Goal: Transaction & Acquisition: Purchase product/service

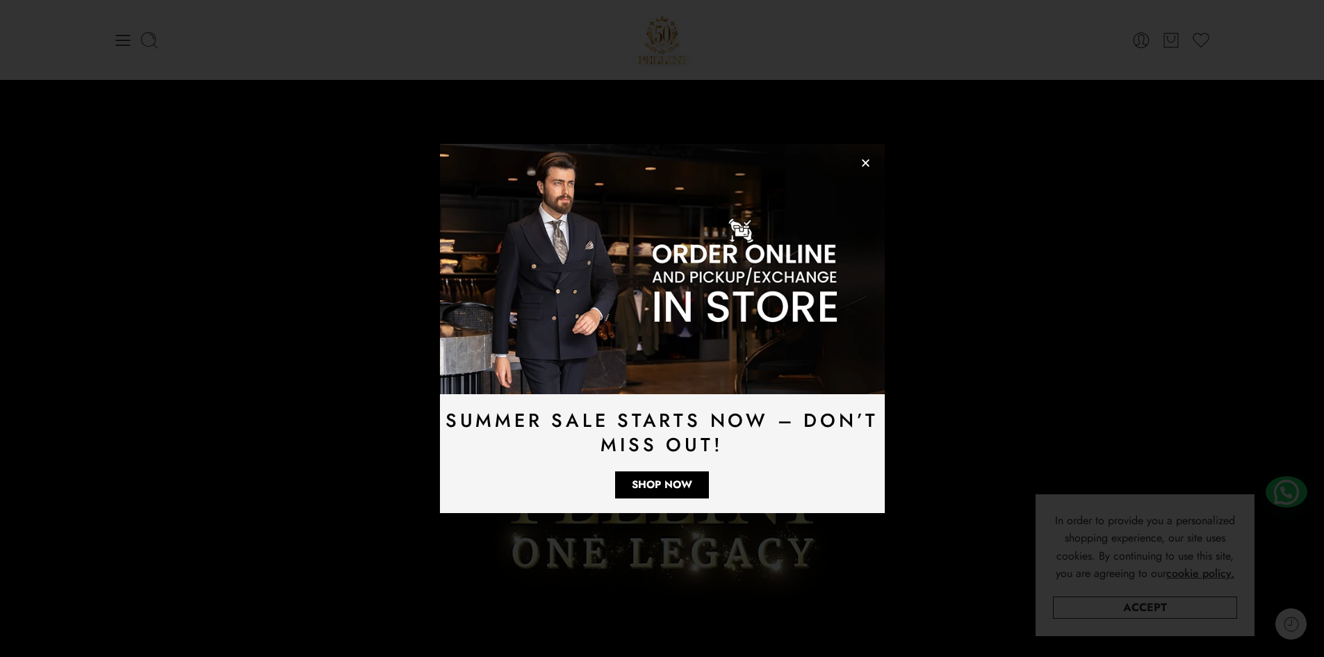
click at [866, 158] on icon "Close" at bounding box center [866, 163] width 10 height 10
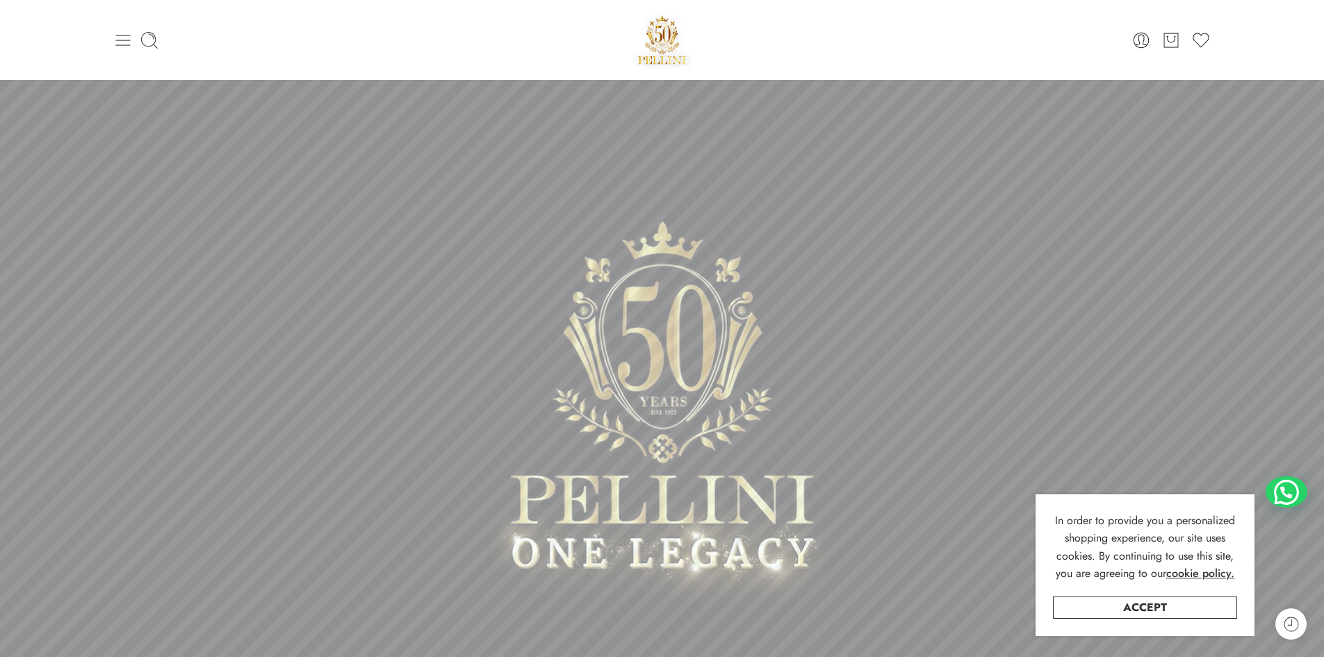
click at [130, 40] on icon at bounding box center [122, 40] width 15 height 11
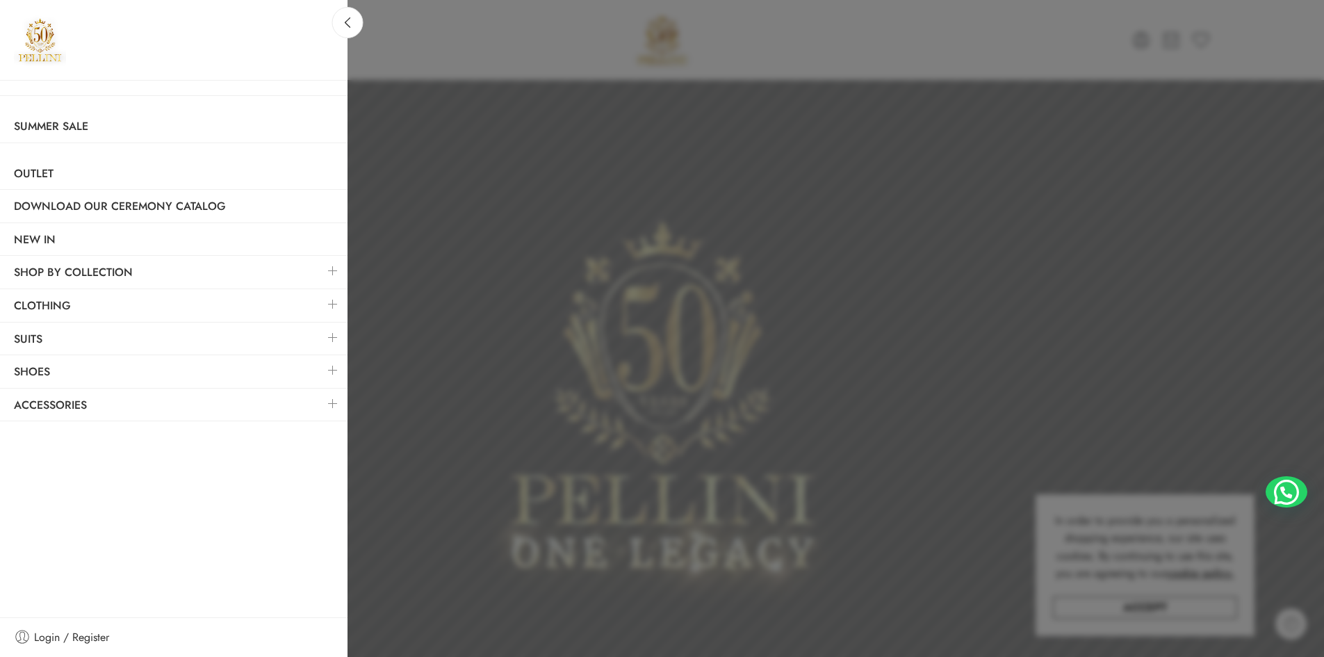
click at [331, 337] on link at bounding box center [332, 338] width 29 height 30
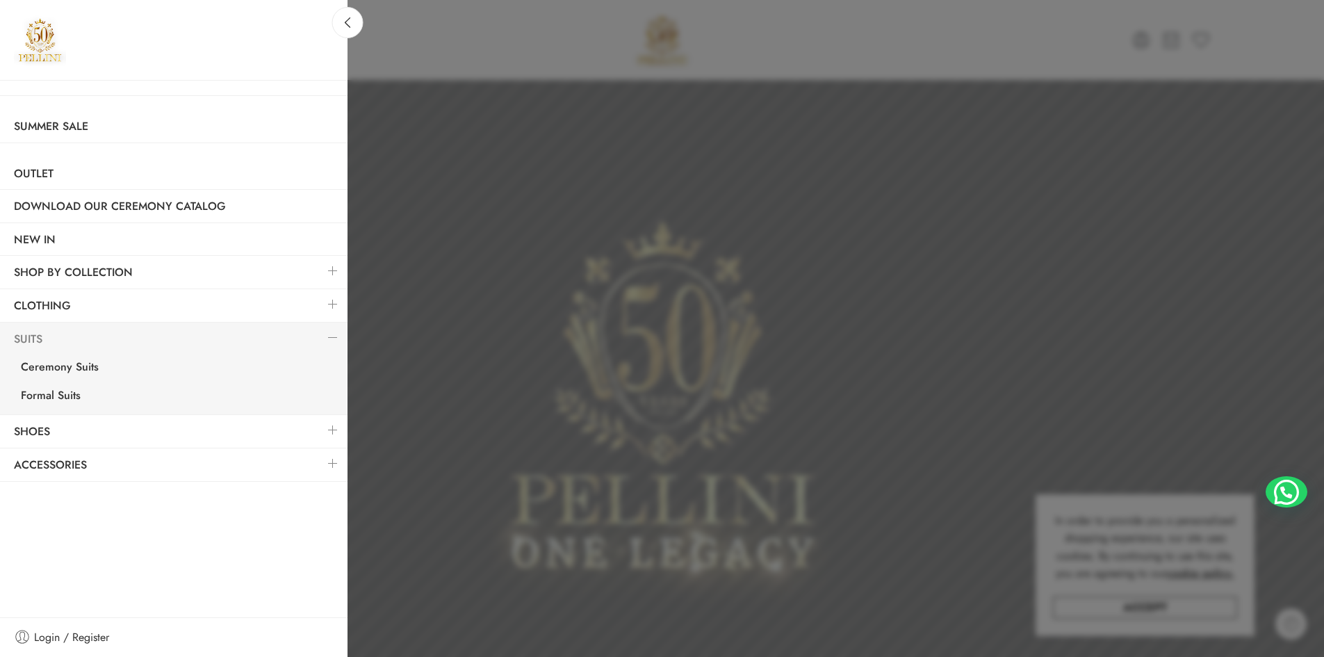
click at [22, 342] on link "Suits" at bounding box center [174, 339] width 348 height 32
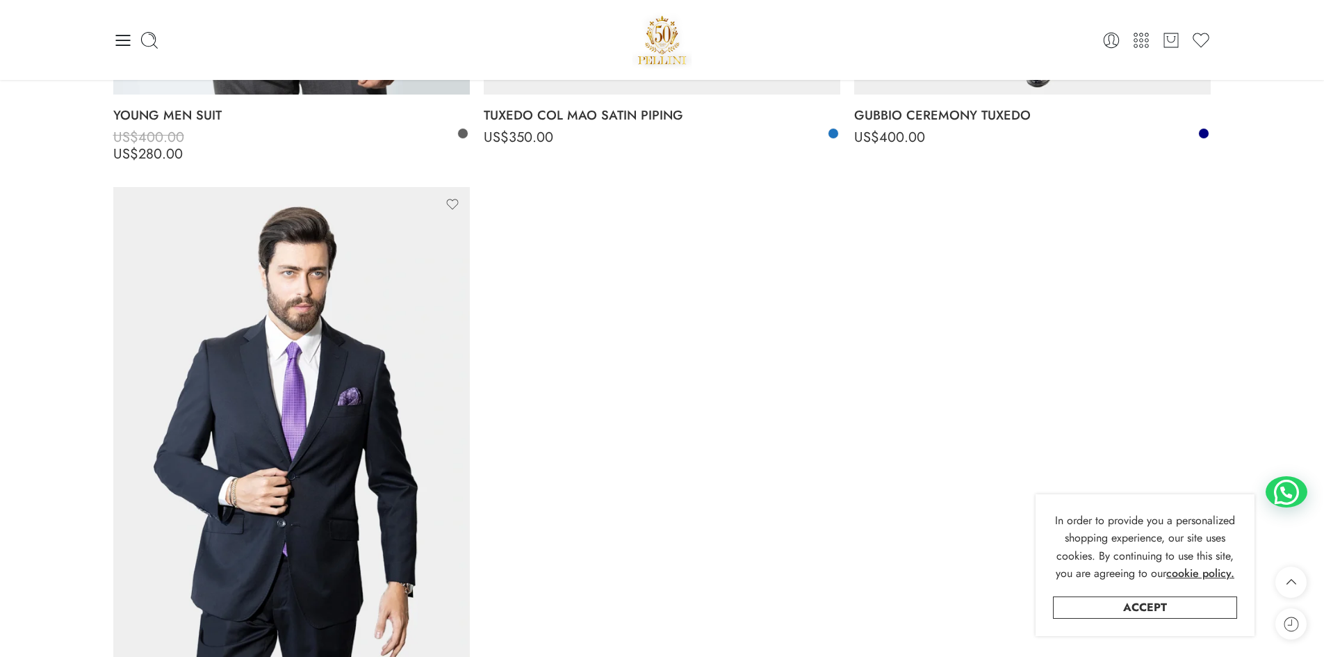
scroll to position [4936, 0]
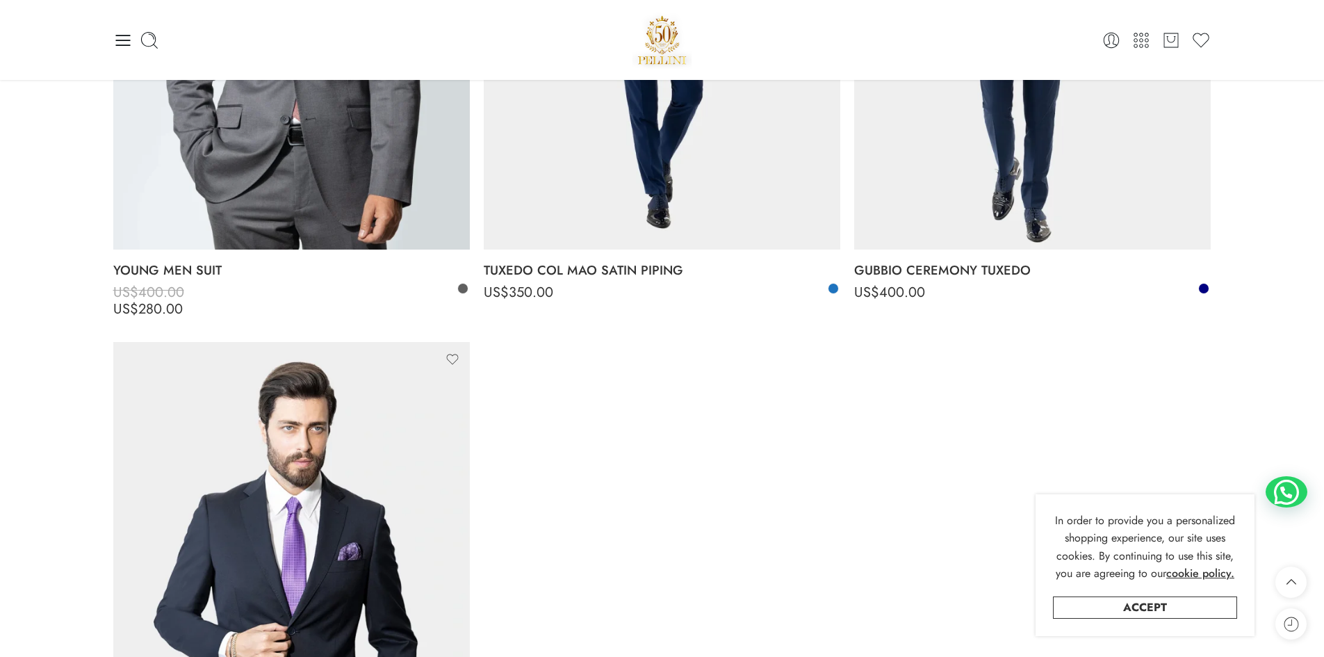
click at [122, 44] on icon at bounding box center [122, 40] width 19 height 19
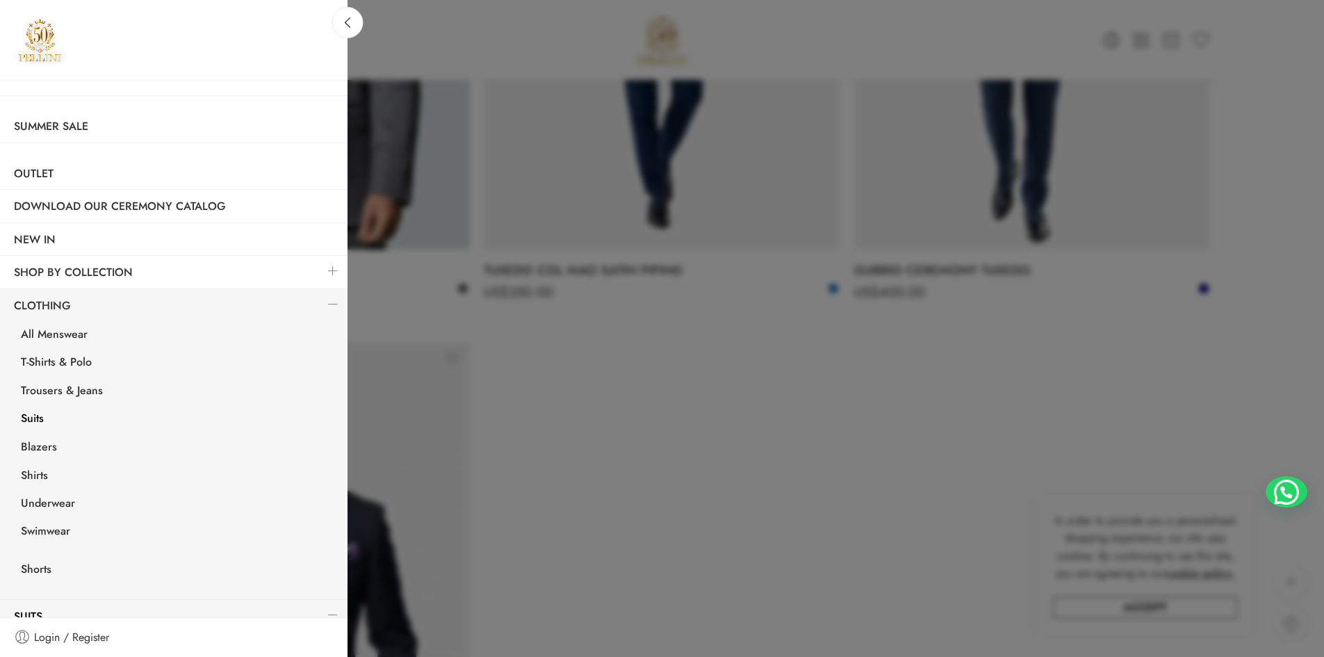
click at [36, 422] on link "Suits" at bounding box center [177, 420] width 341 height 29
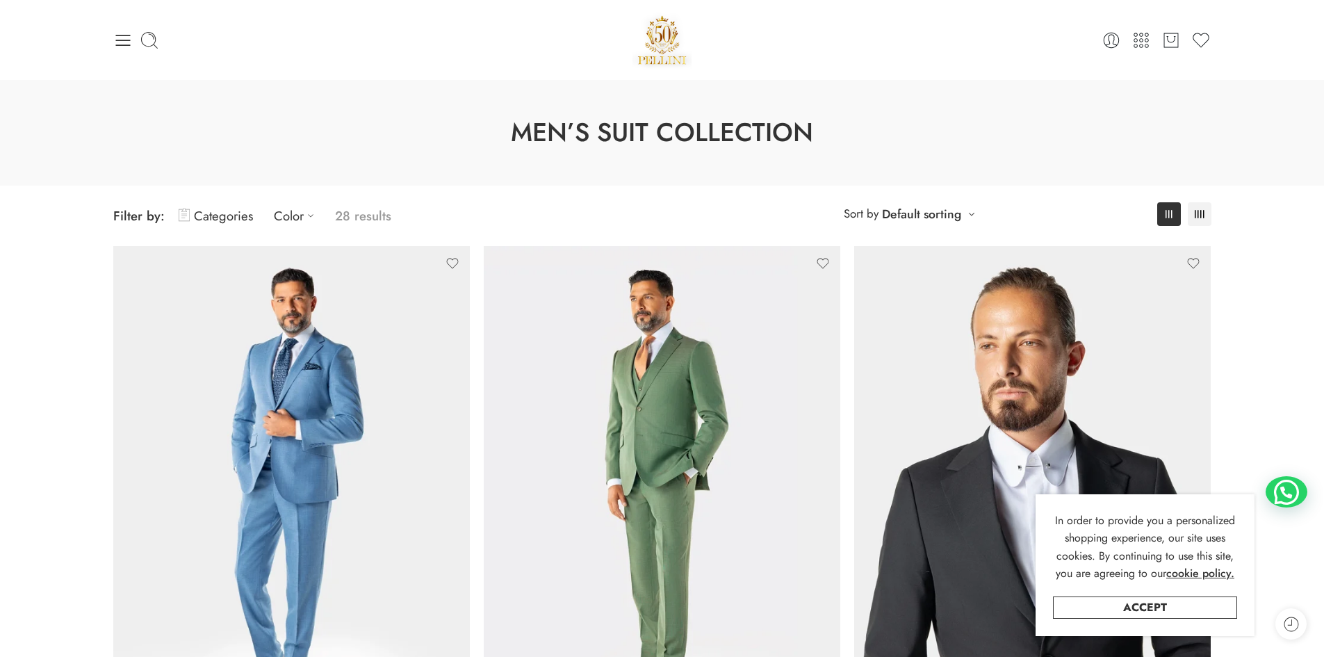
click at [135, 38] on div at bounding box center [296, 40] width 366 height 19
click at [126, 42] on icon at bounding box center [122, 40] width 19 height 19
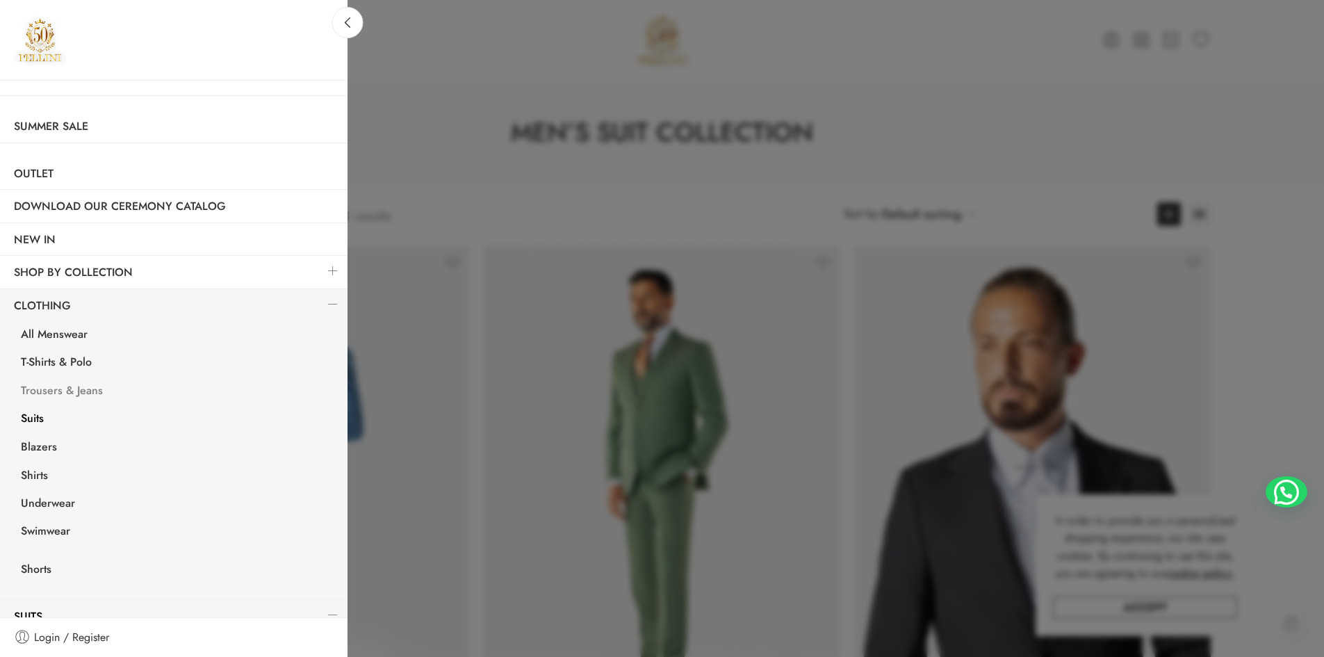
click at [72, 389] on link "Trousers & Jeans" at bounding box center [177, 392] width 341 height 29
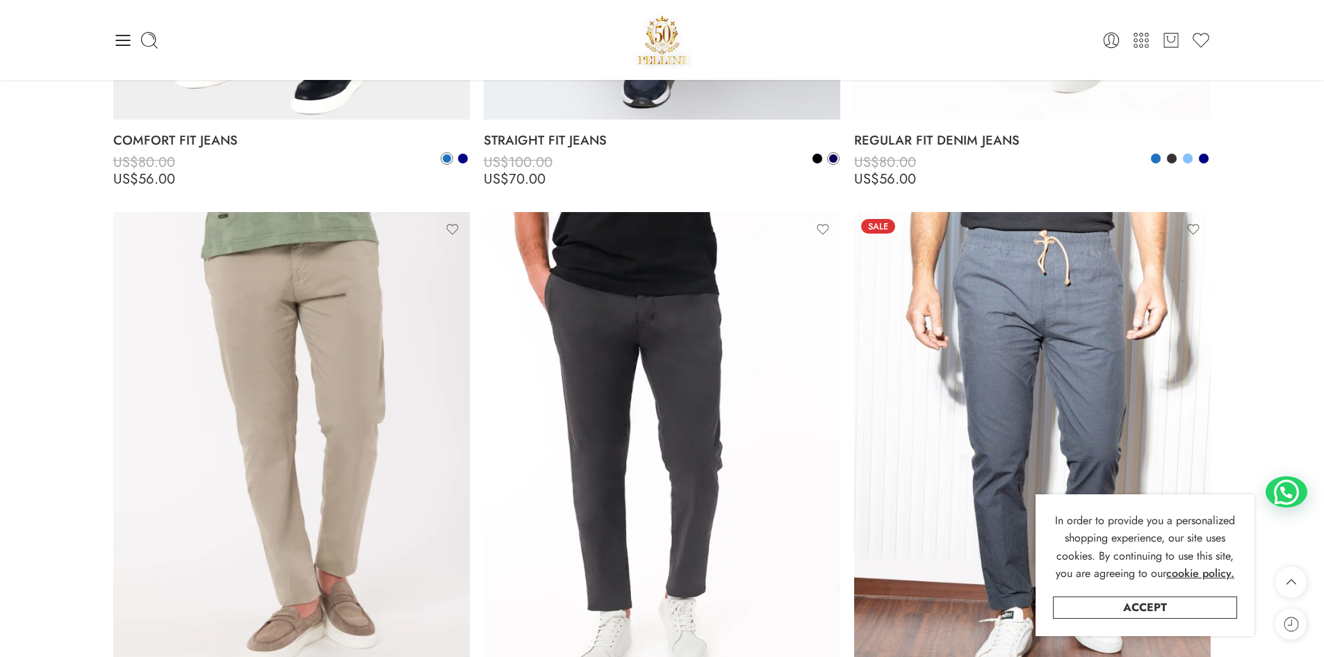
scroll to position [1738, 0]
click at [120, 44] on icon at bounding box center [122, 40] width 19 height 19
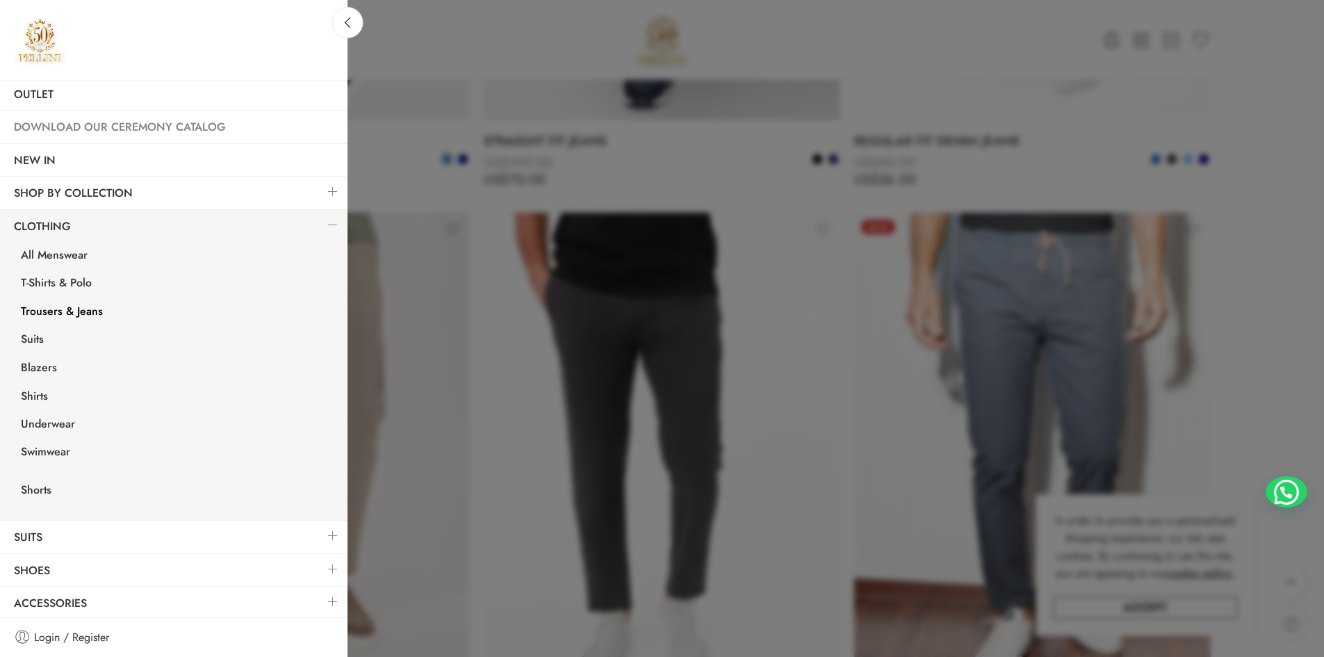
scroll to position [82, 0]
click at [325, 568] on link at bounding box center [332, 566] width 29 height 30
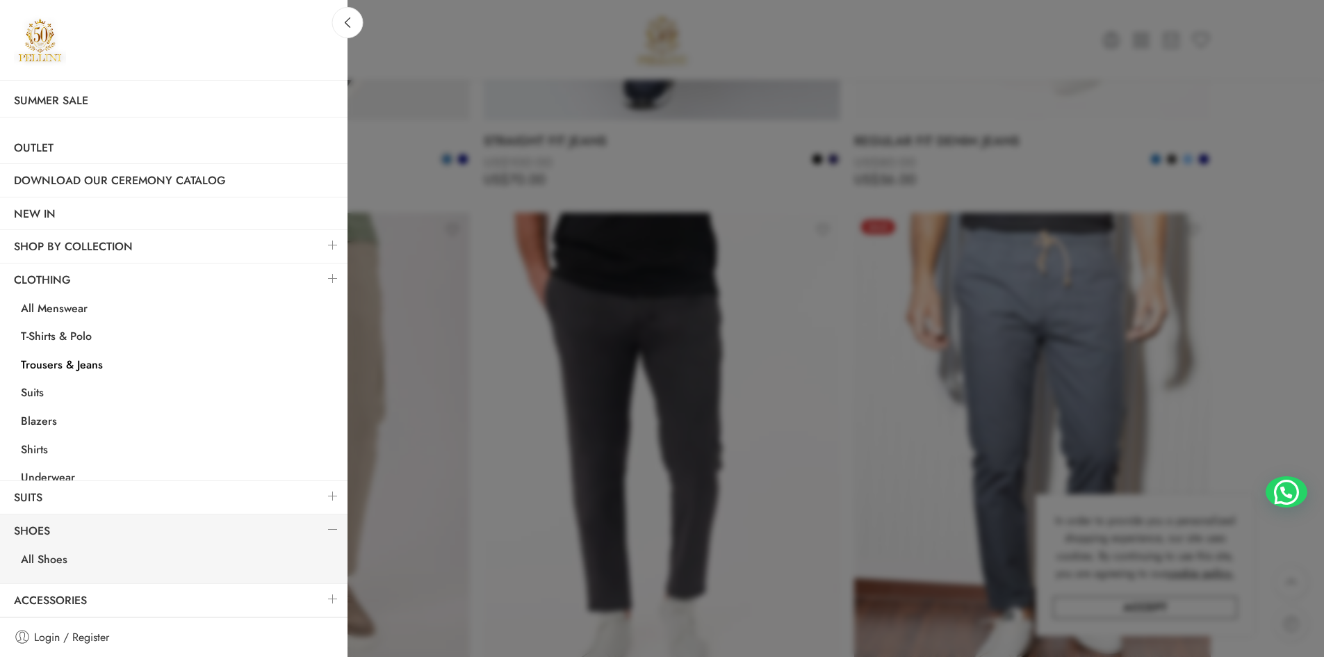
scroll to position [0, 0]
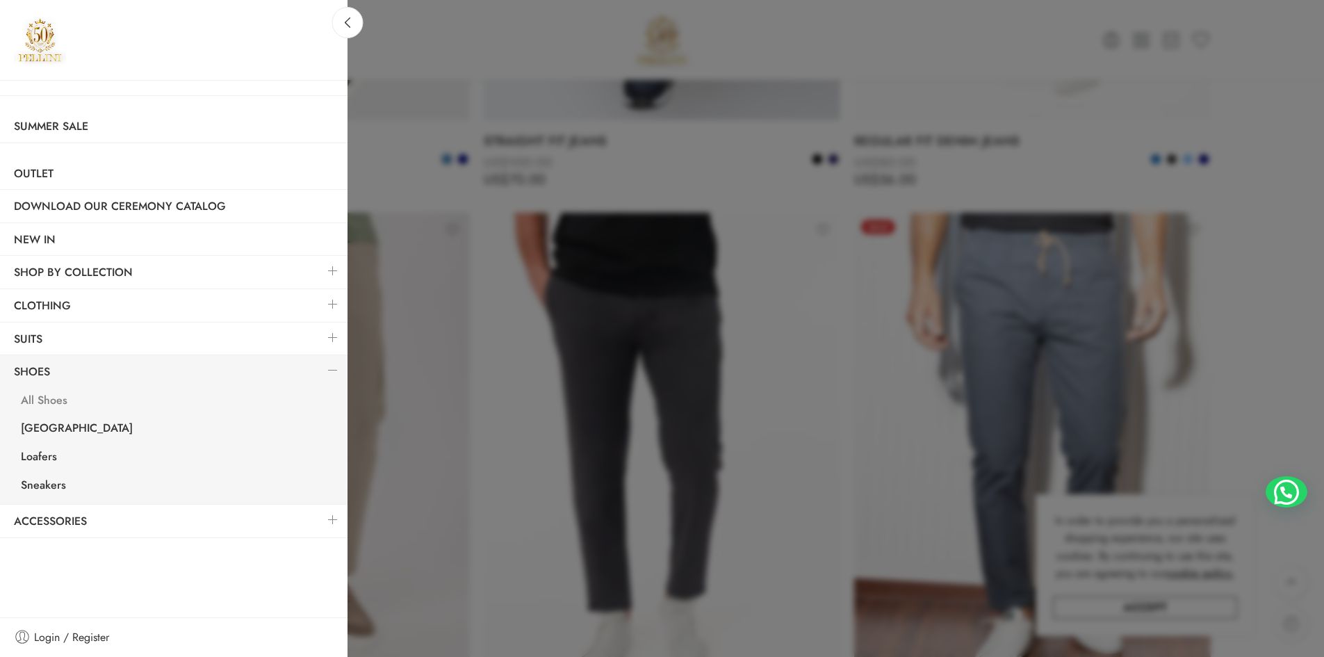
click at [63, 397] on link "All Shoes" at bounding box center [177, 402] width 341 height 29
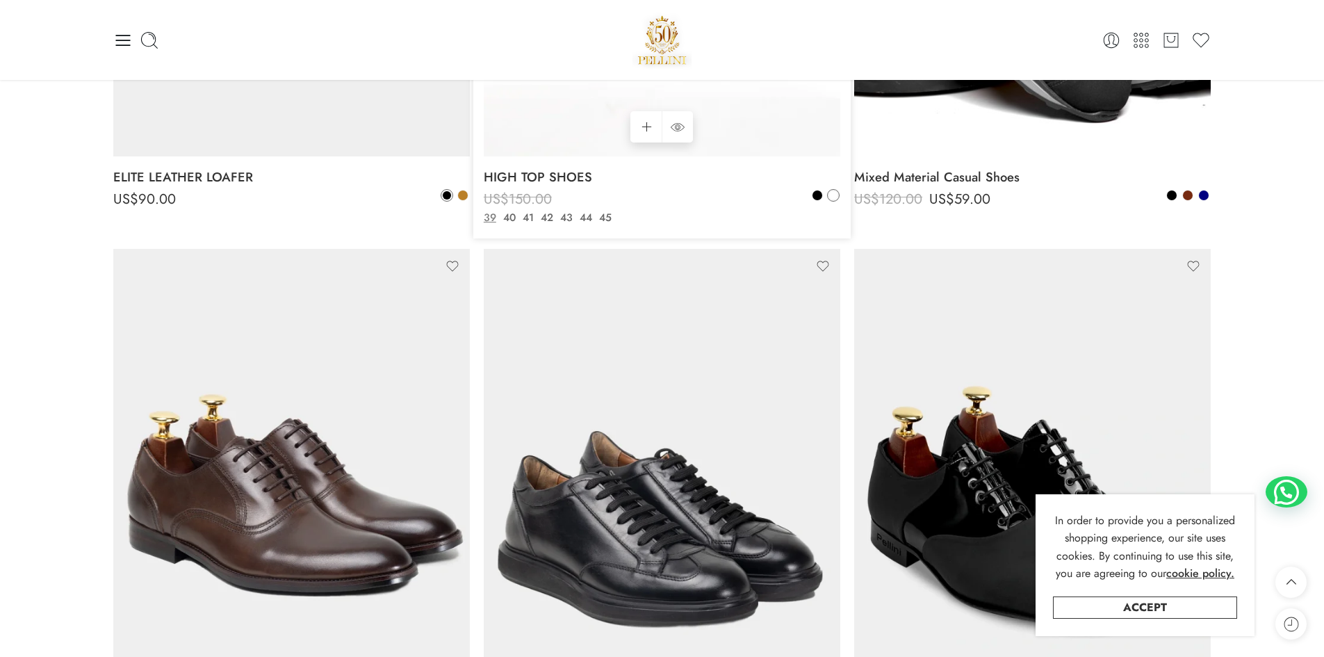
scroll to position [4310, 0]
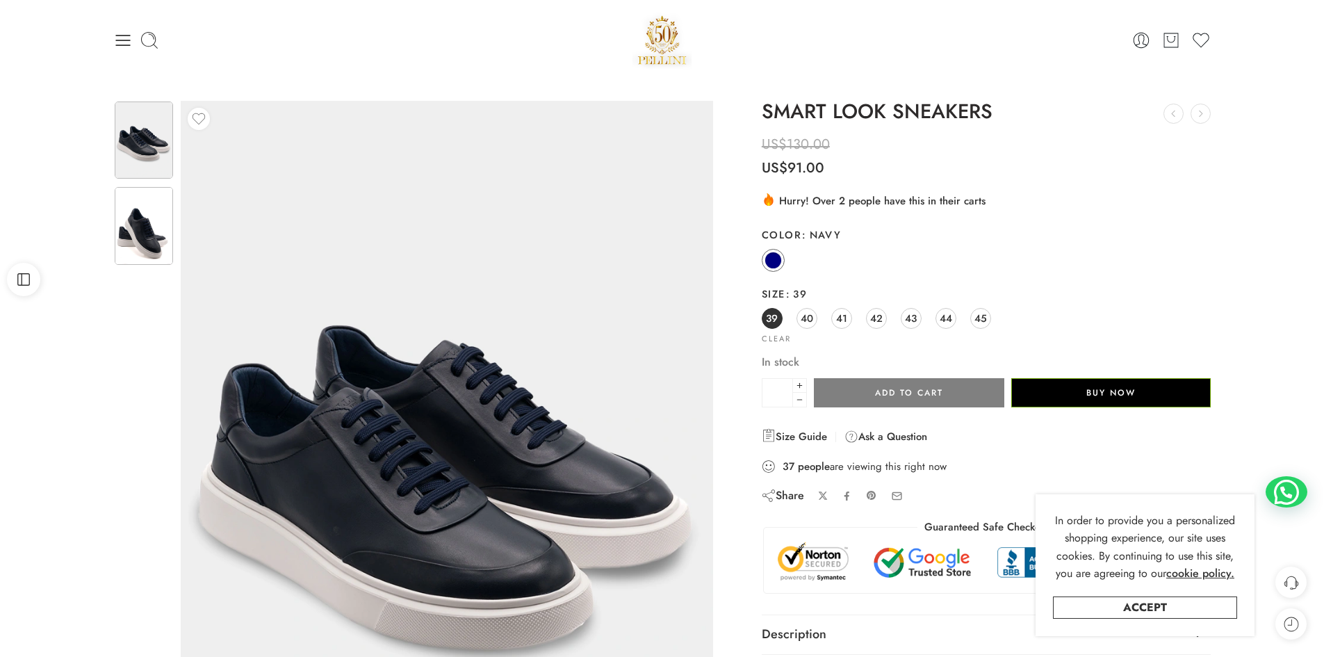
click at [143, 211] on img at bounding box center [144, 225] width 58 height 77
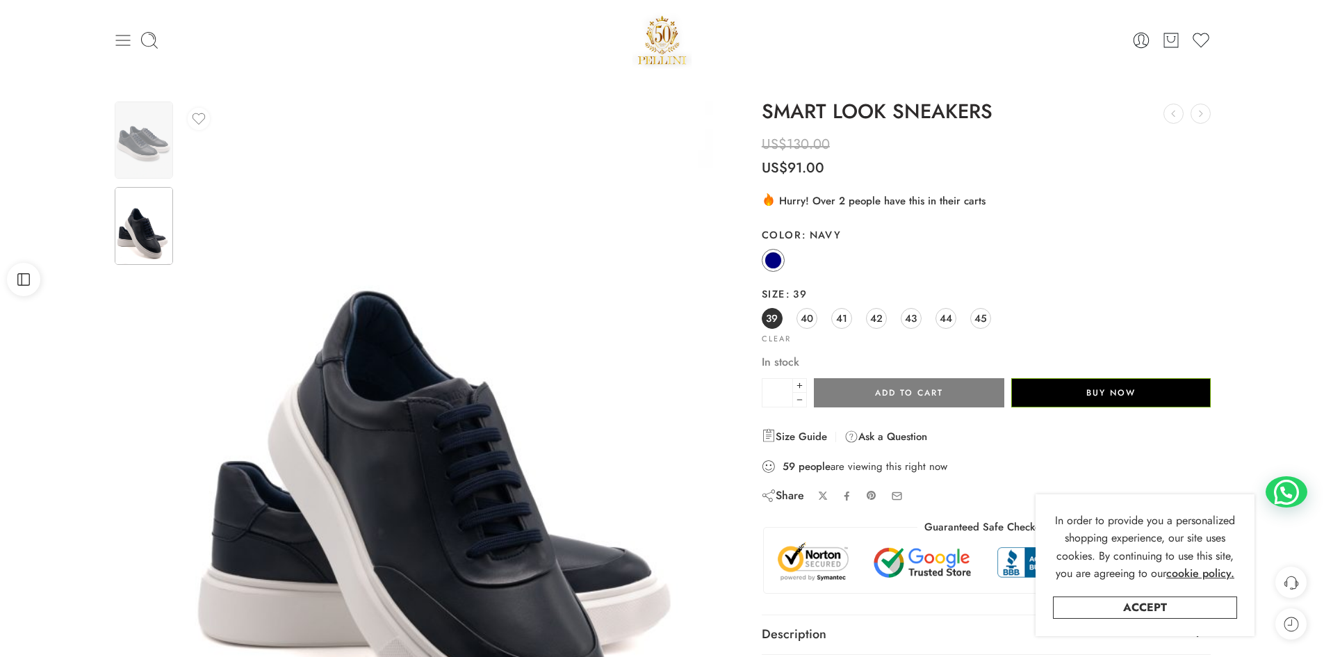
click at [122, 34] on icon at bounding box center [122, 40] width 19 height 19
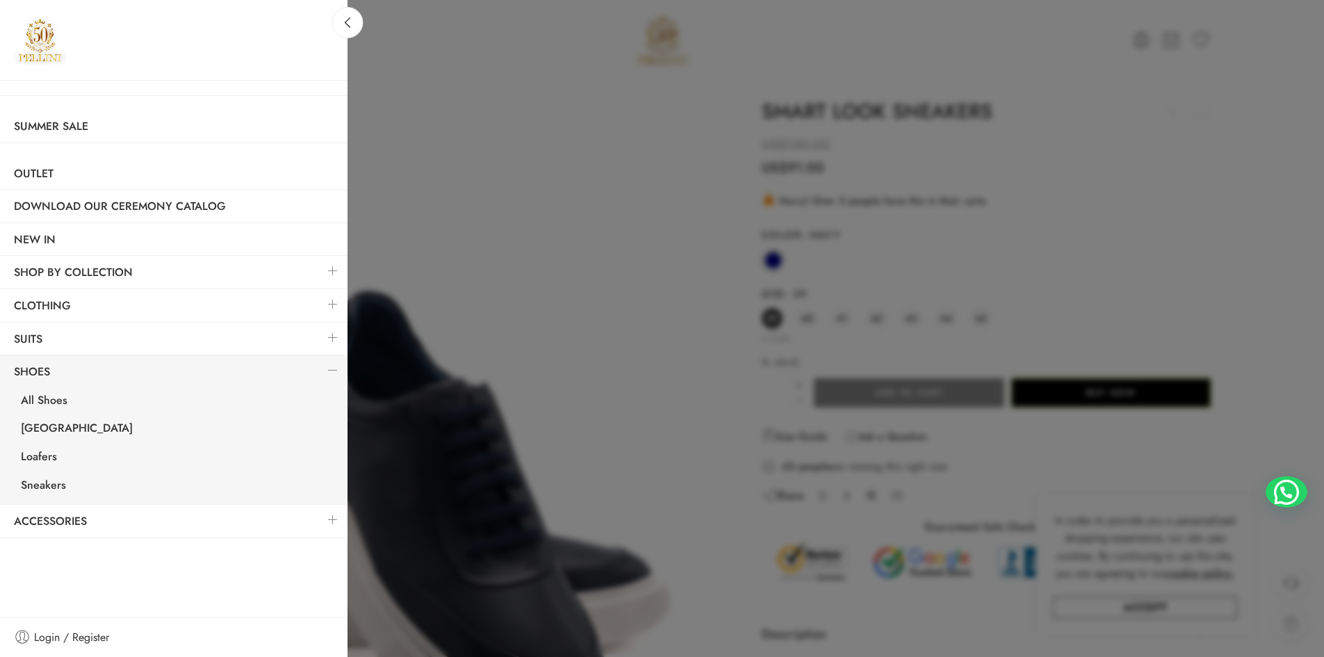
click at [400, 47] on div at bounding box center [662, 328] width 1324 height 657
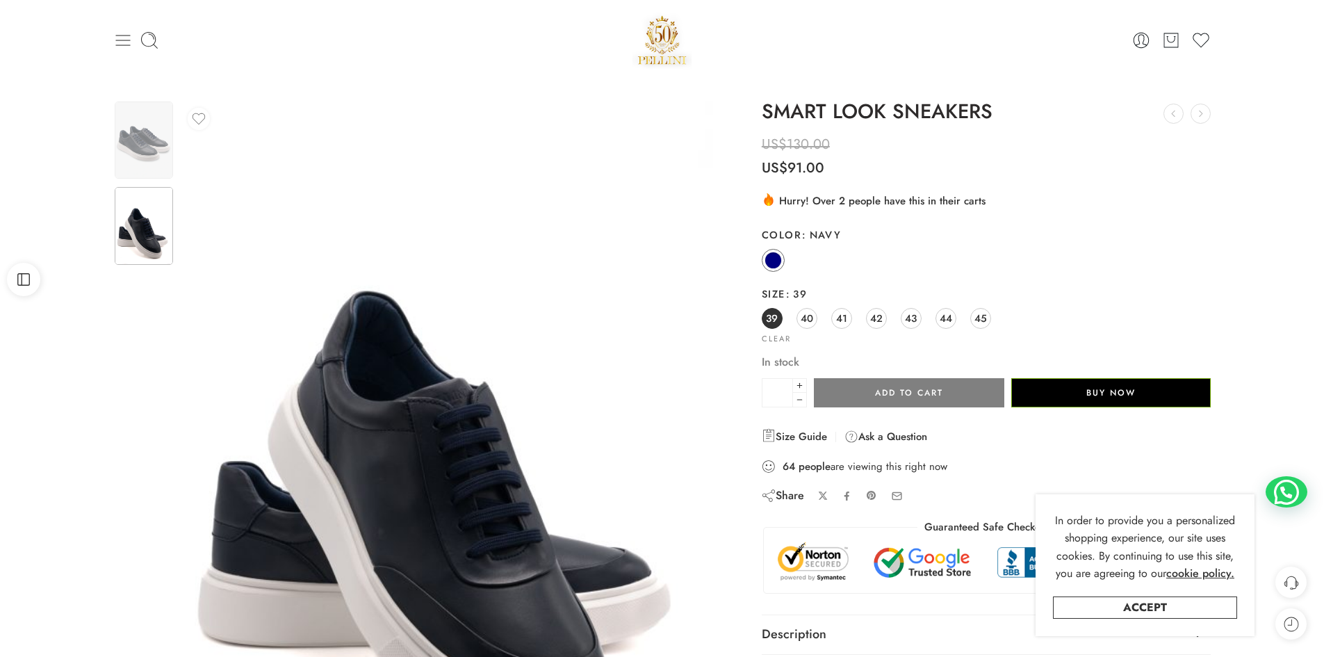
click at [113, 32] on icon at bounding box center [122, 40] width 19 height 19
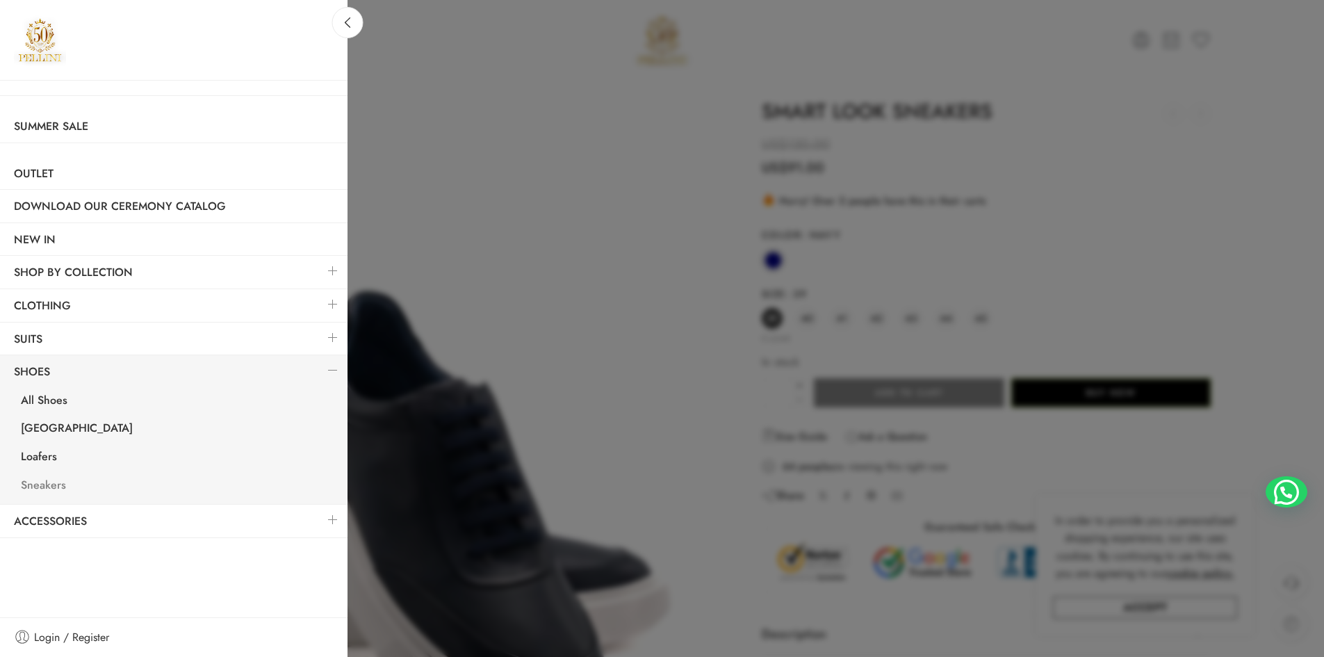
click at [56, 484] on link "Sneakers" at bounding box center [177, 487] width 341 height 29
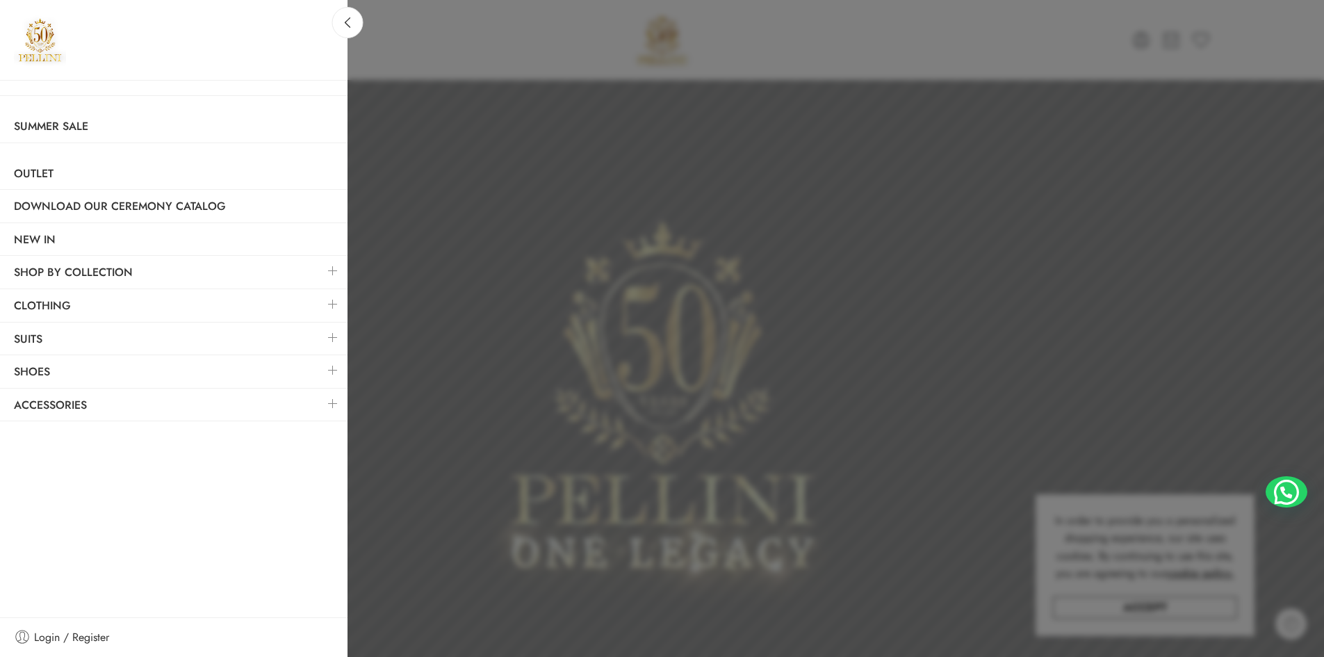
click at [333, 371] on link at bounding box center [332, 370] width 29 height 30
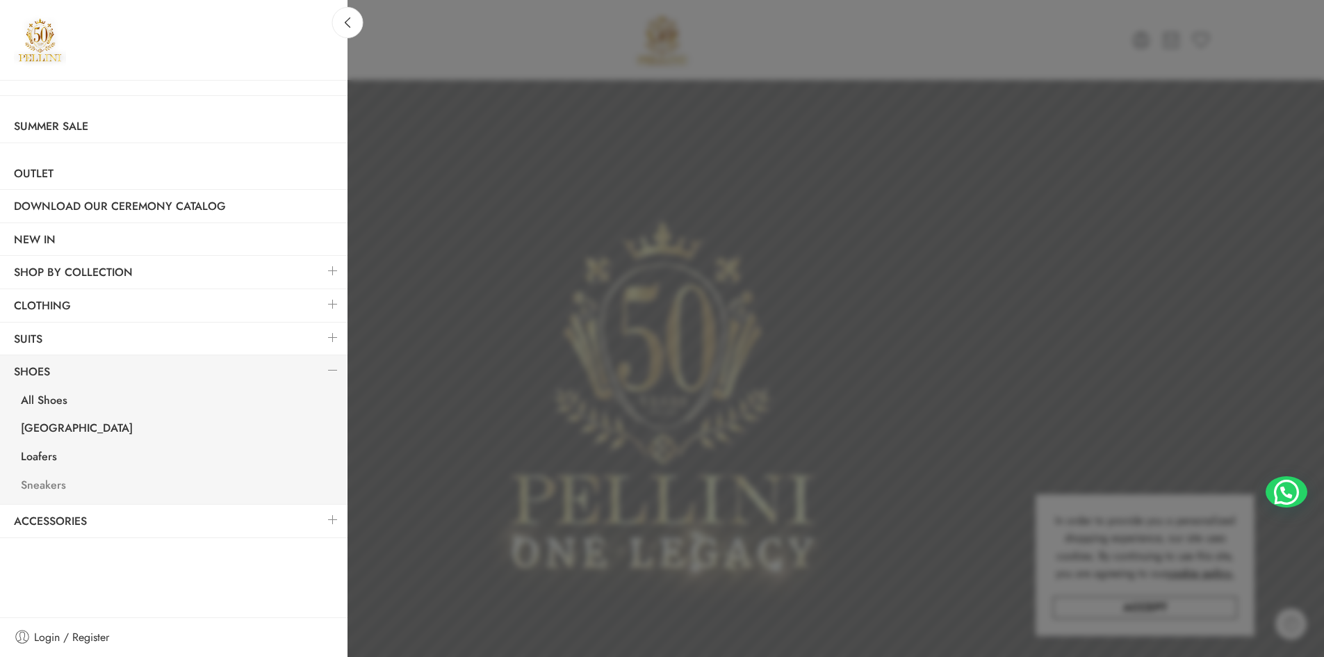
click at [51, 481] on link "Sneakers" at bounding box center [177, 487] width 341 height 29
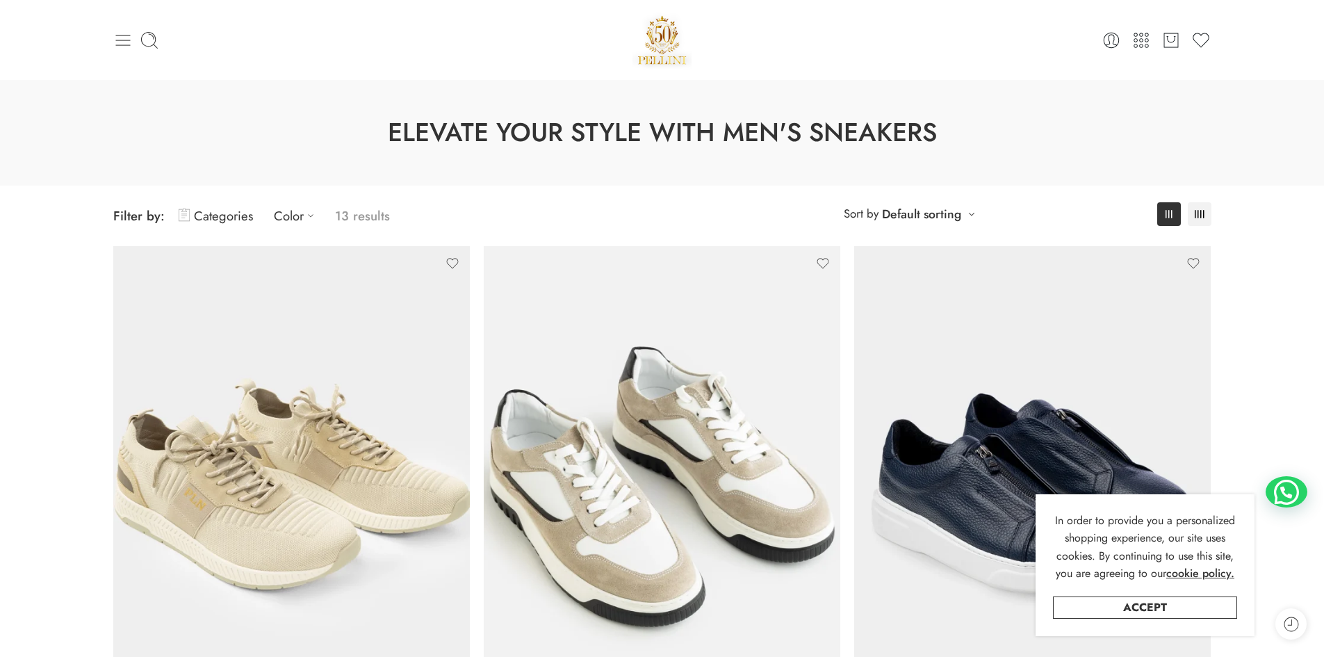
click at [124, 38] on icon at bounding box center [122, 40] width 19 height 19
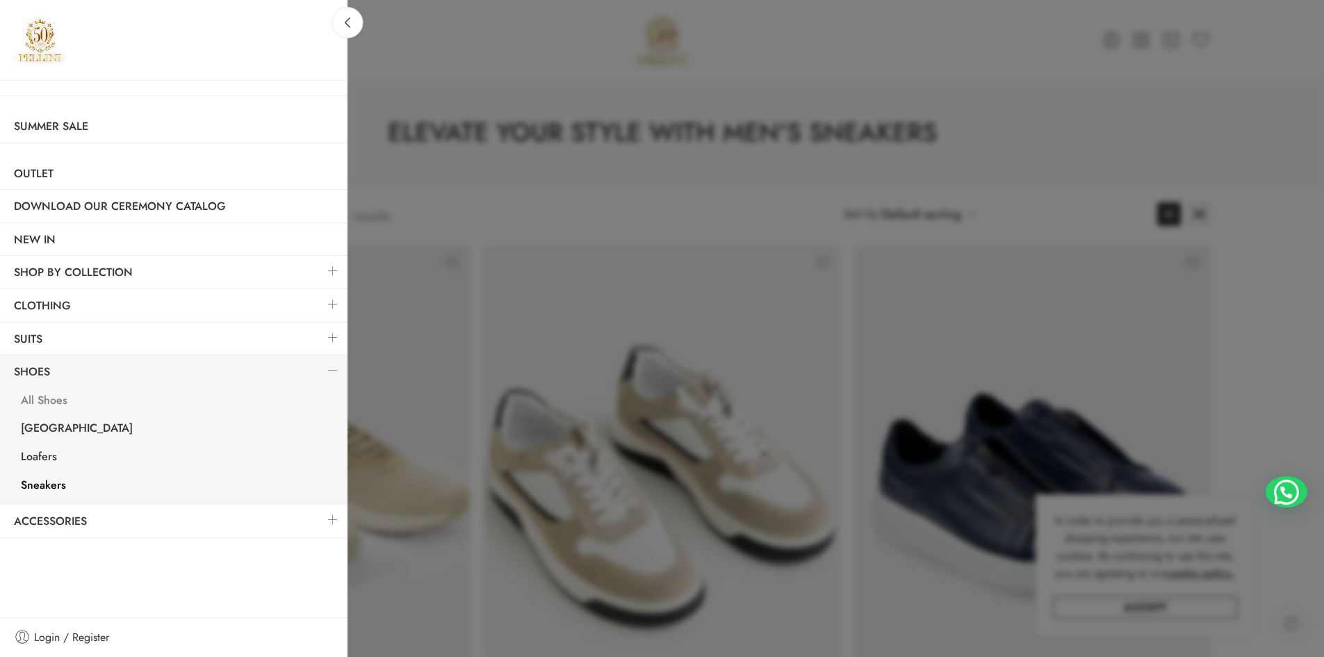
click at [86, 399] on link "All Shoes" at bounding box center [177, 402] width 341 height 29
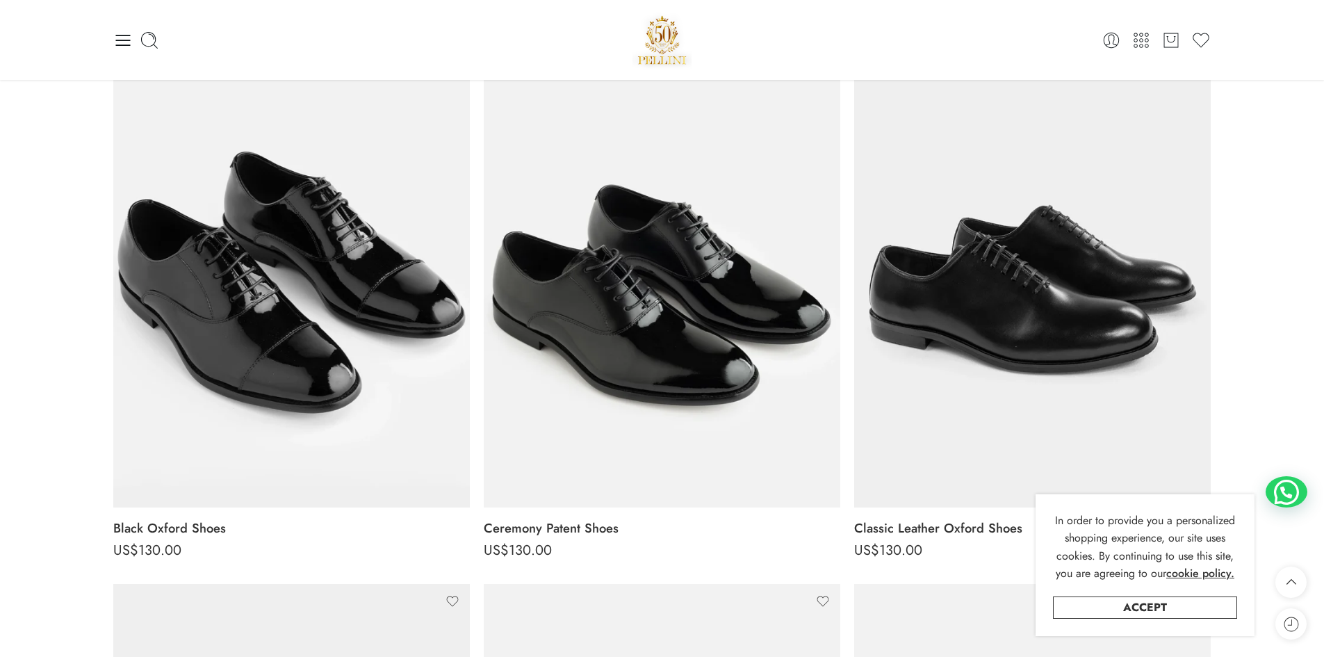
scroll to position [209, 0]
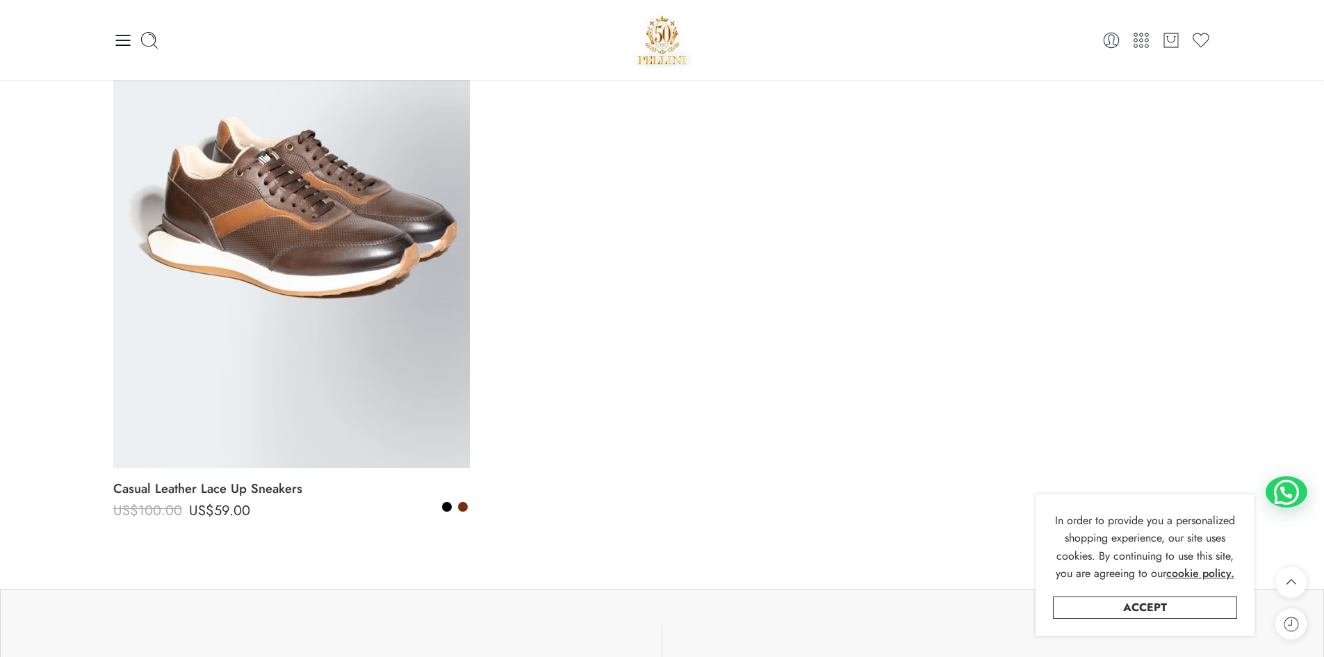
scroll to position [2503, 0]
